Goal: Find specific fact: Find specific fact

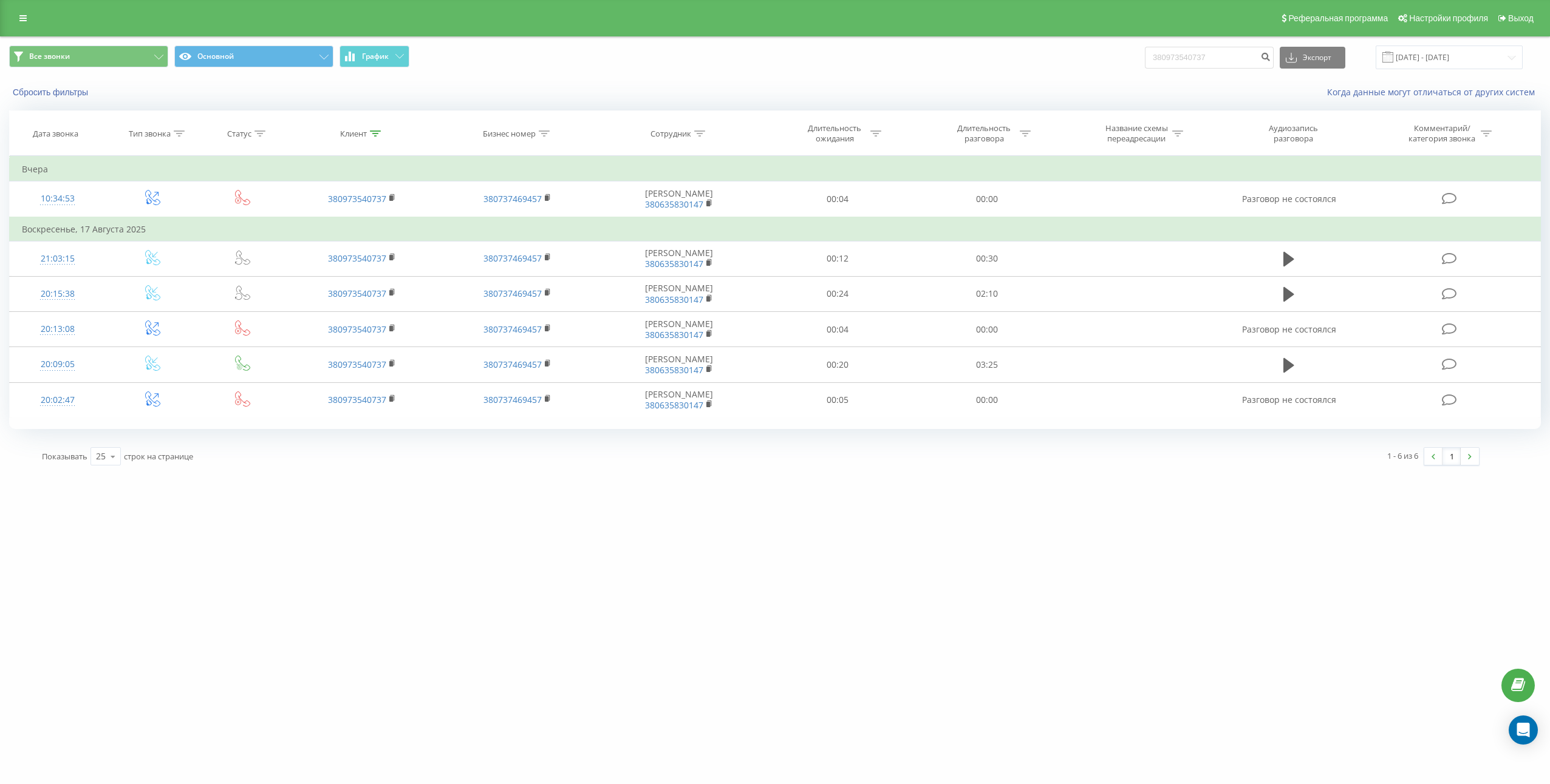
click at [618, 546] on div "[DOMAIN_NAME] 380973540737 Проекты [DOMAIN_NAME] [DOMAIN_NAME] [DOMAIN_NAME] [D…" at bounding box center [775, 392] width 1550 height 784
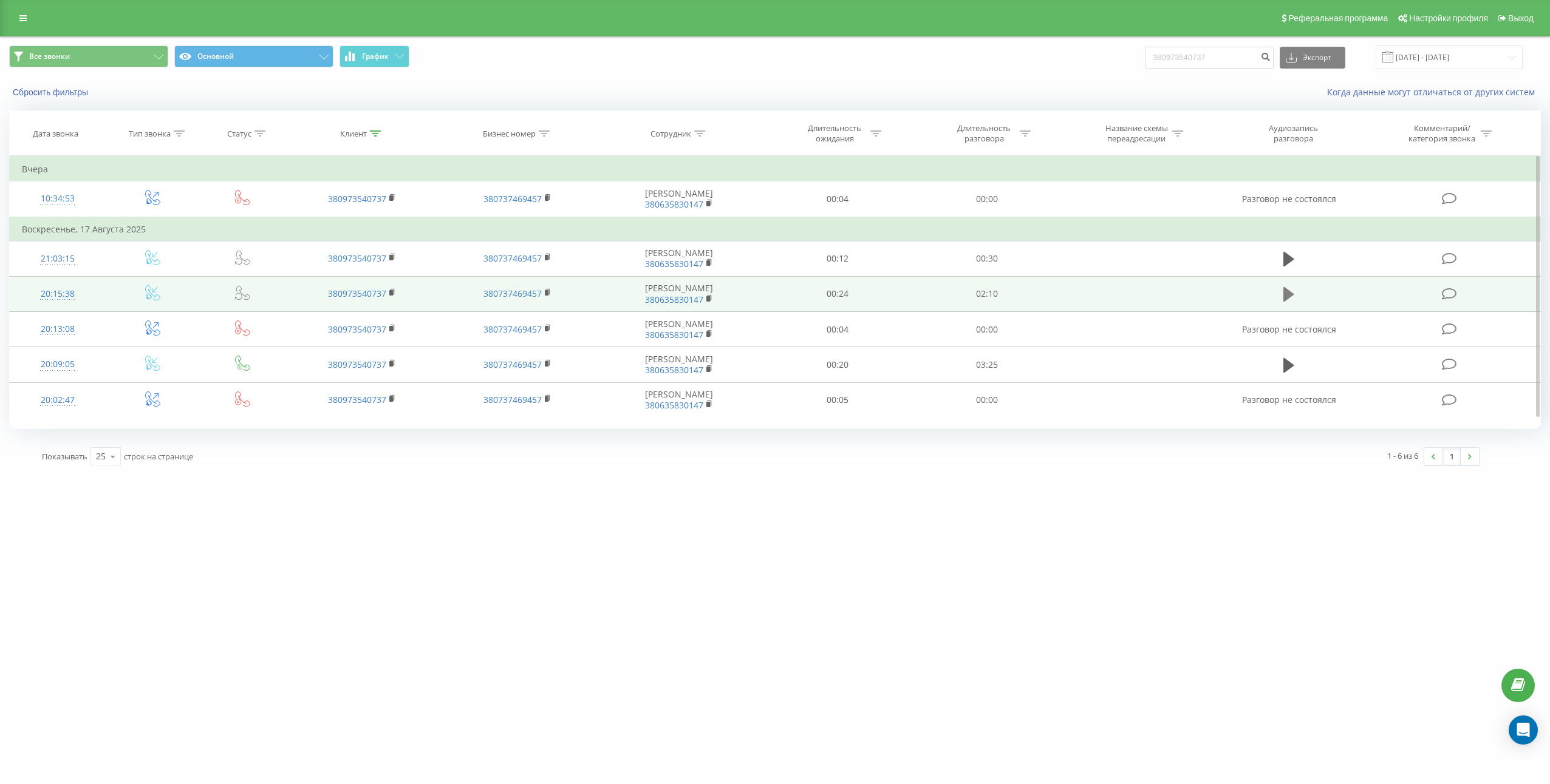
click at [1296, 291] on button at bounding box center [1288, 294] width 18 height 18
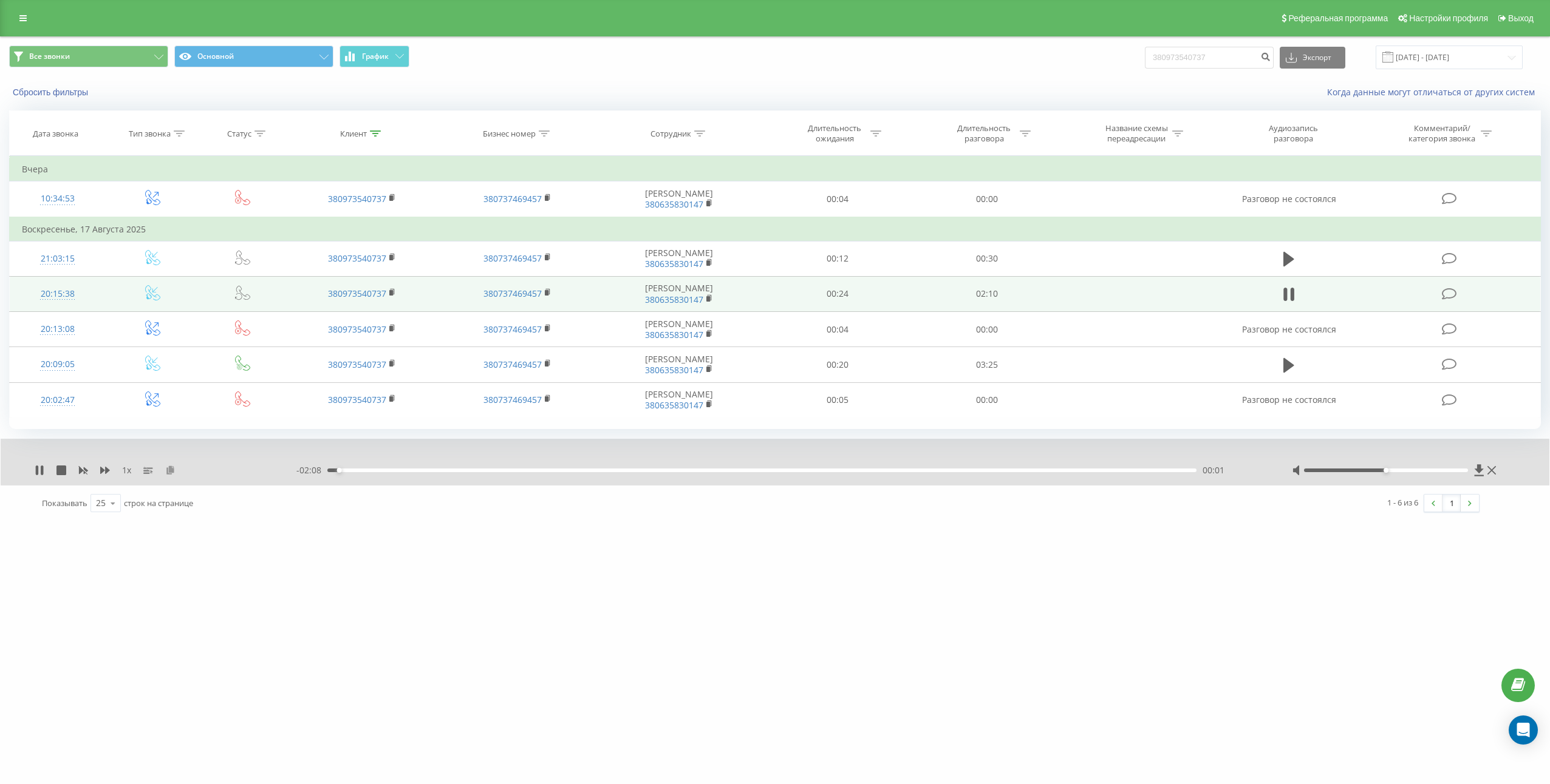
click at [167, 469] on icon at bounding box center [170, 470] width 10 height 9
click at [986, 299] on td "02:10" at bounding box center [987, 294] width 149 height 35
click at [986, 299] on td "02:10" at bounding box center [987, 294] width 149 height 35
copy td "02:10"
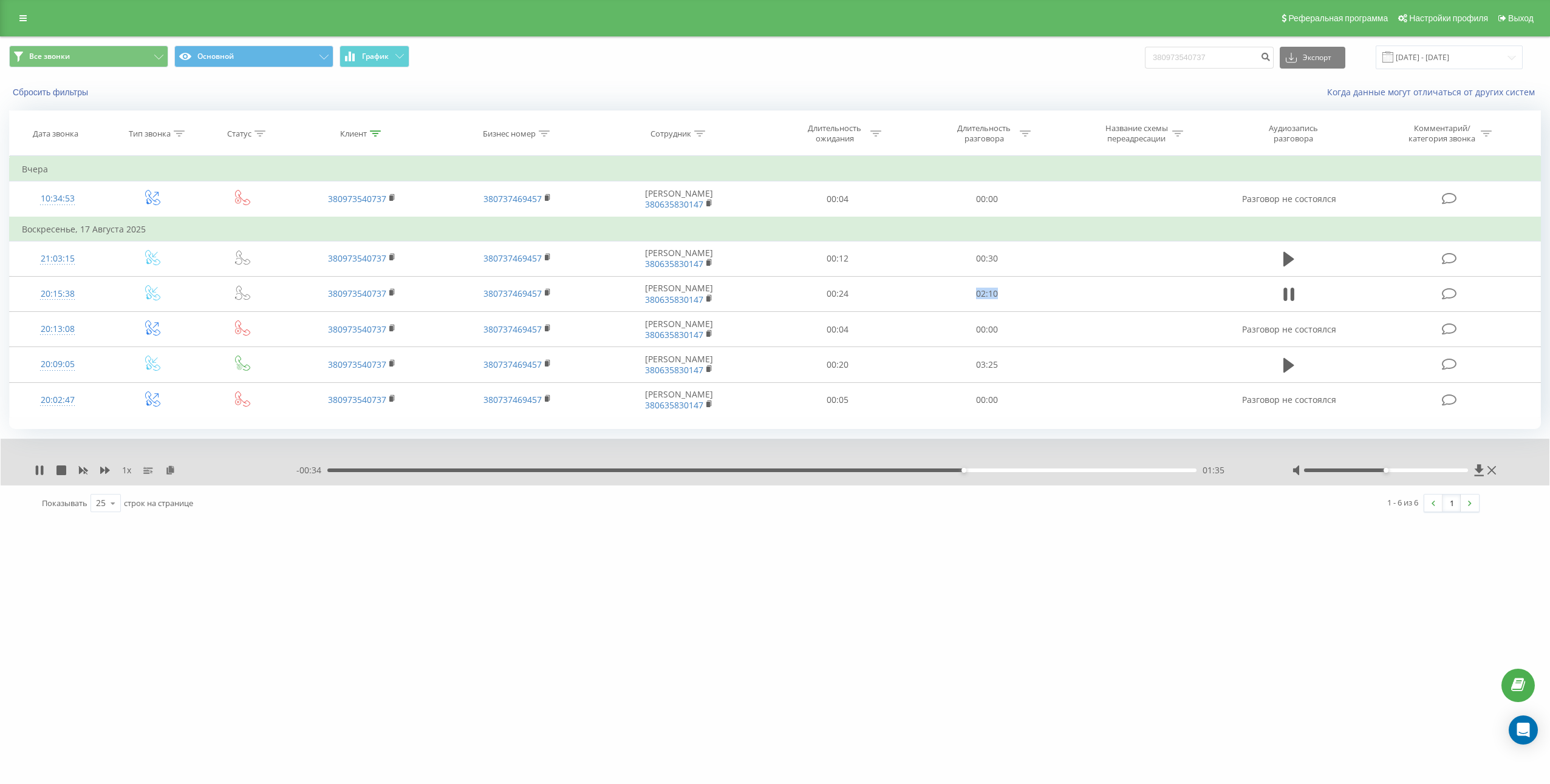
click at [691, 469] on div "01:35" at bounding box center [761, 470] width 869 height 4
click at [102, 469] on icon at bounding box center [105, 470] width 9 height 7
click at [102, 468] on icon at bounding box center [105, 470] width 9 height 7
click at [1167, 476] on div "00:00 02:10 02:10" at bounding box center [779, 470] width 965 height 12
click at [1167, 473] on div "00:00 02:10 02:10" at bounding box center [779, 470] width 965 height 12
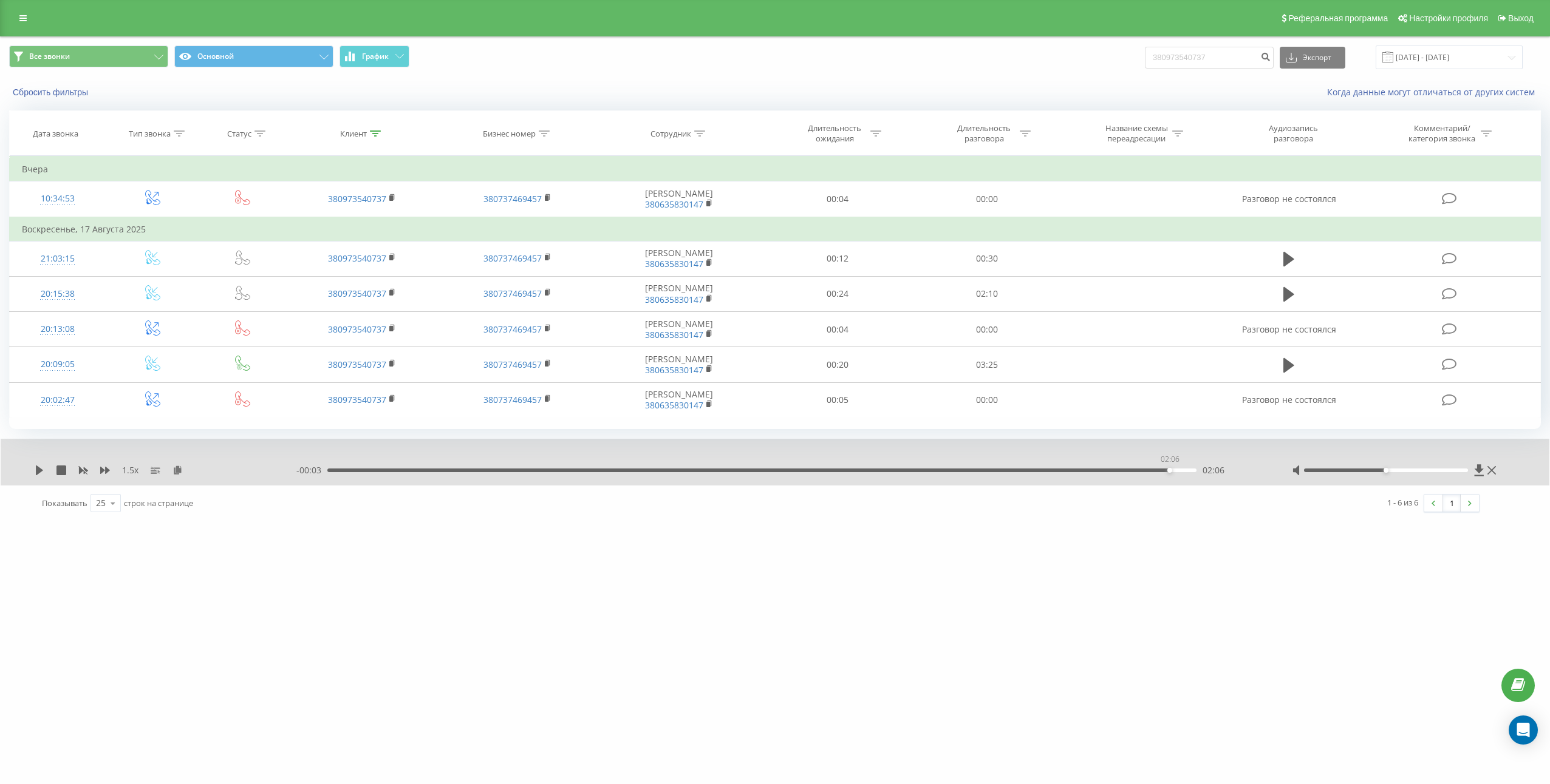
click at [1167, 472] on div "02:06" at bounding box center [761, 470] width 869 height 4
click at [37, 474] on icon at bounding box center [39, 470] width 7 height 9
